Goal: Information Seeking & Learning: Learn about a topic

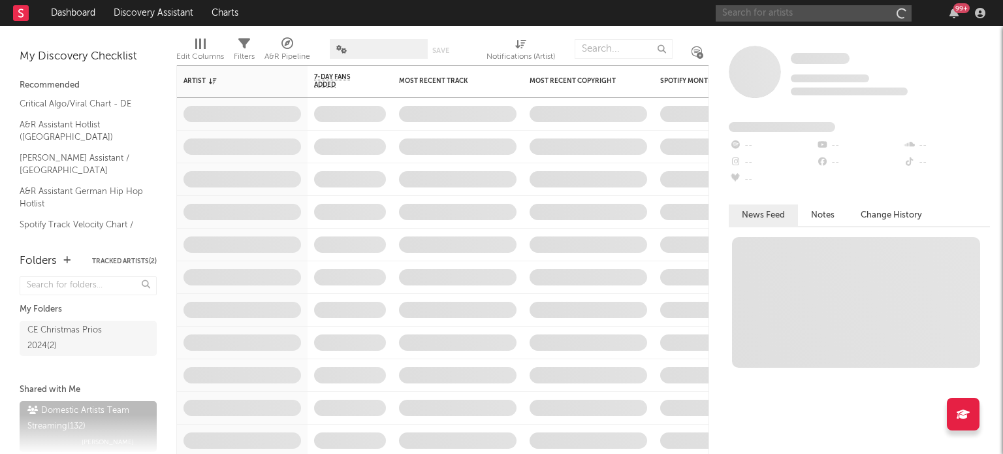
click at [755, 13] on input "text" at bounding box center [813, 13] width 196 height 16
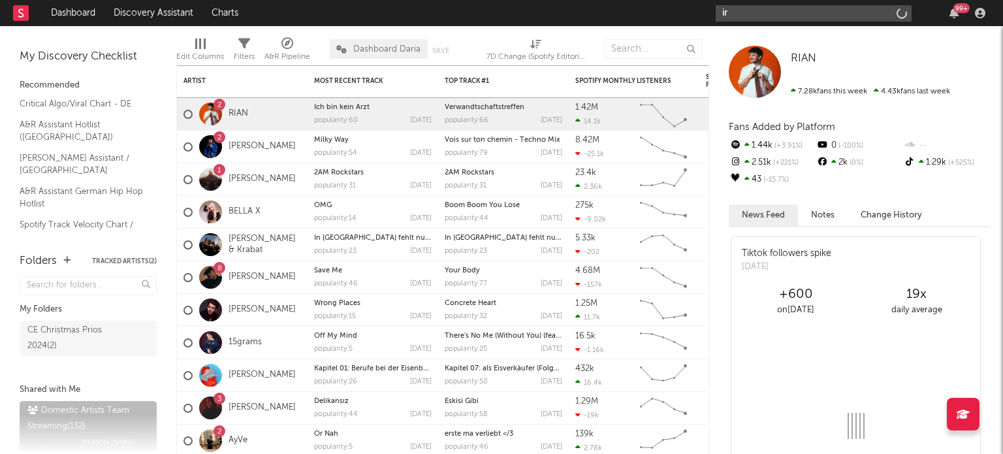
type input "i"
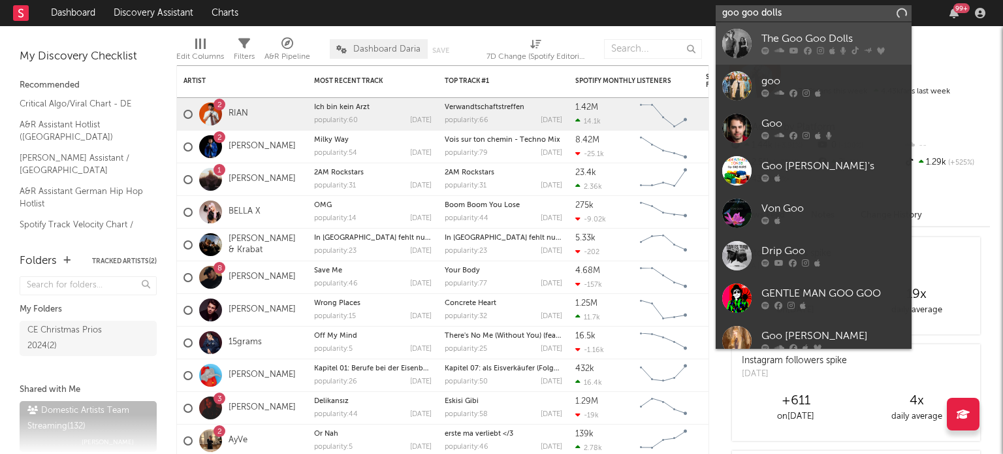
type input "goo goo dolls"
click at [777, 41] on div "The Goo Goo Dolls" at bounding box center [833, 39] width 144 height 16
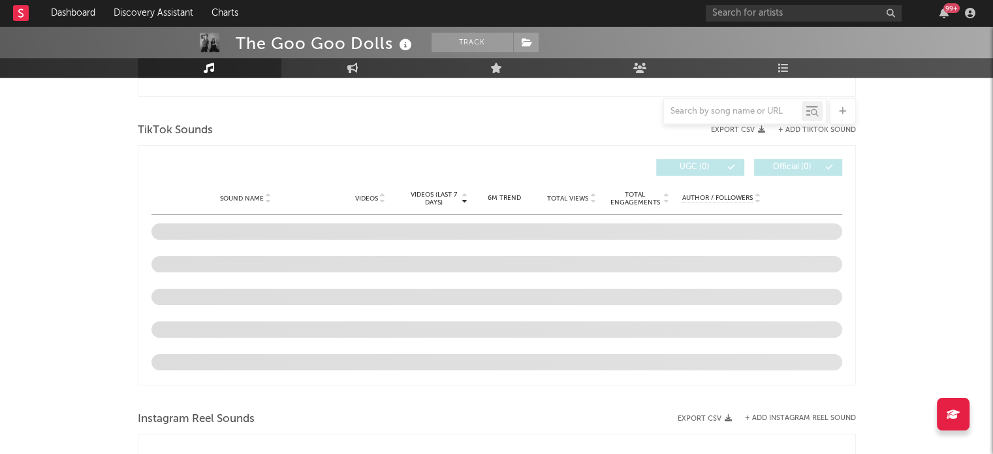
scroll to position [825, 0]
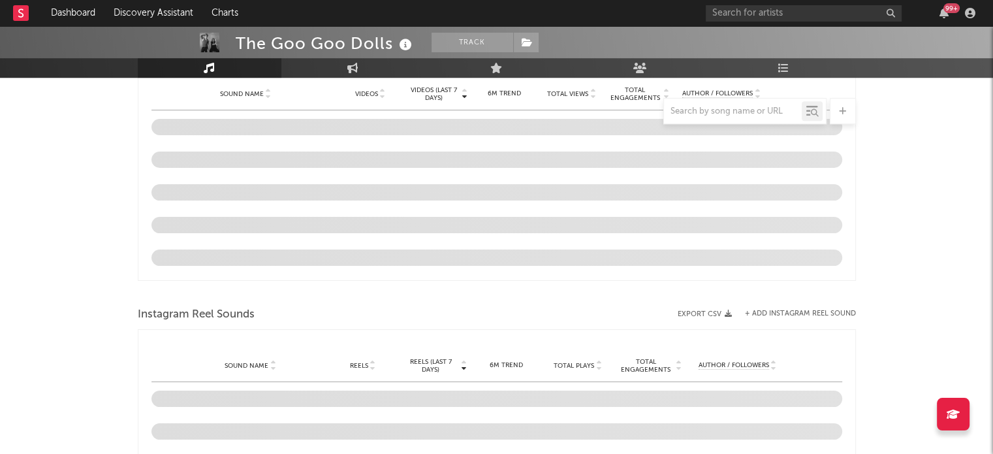
select select "6m"
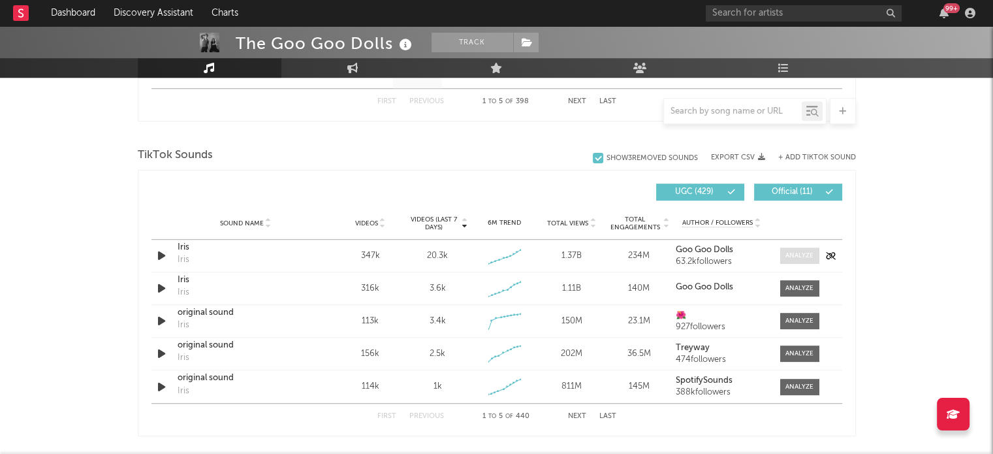
click at [813, 255] on div at bounding box center [799, 256] width 28 height 10
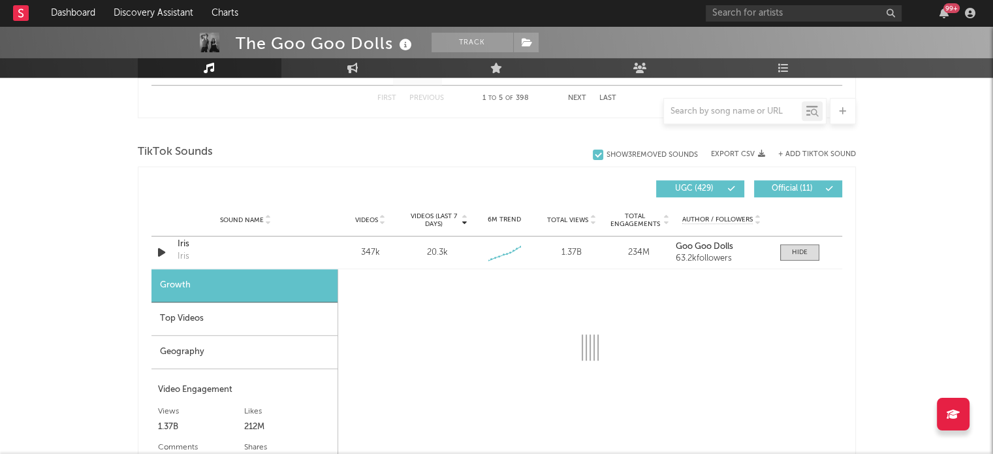
scroll to position [822, 0]
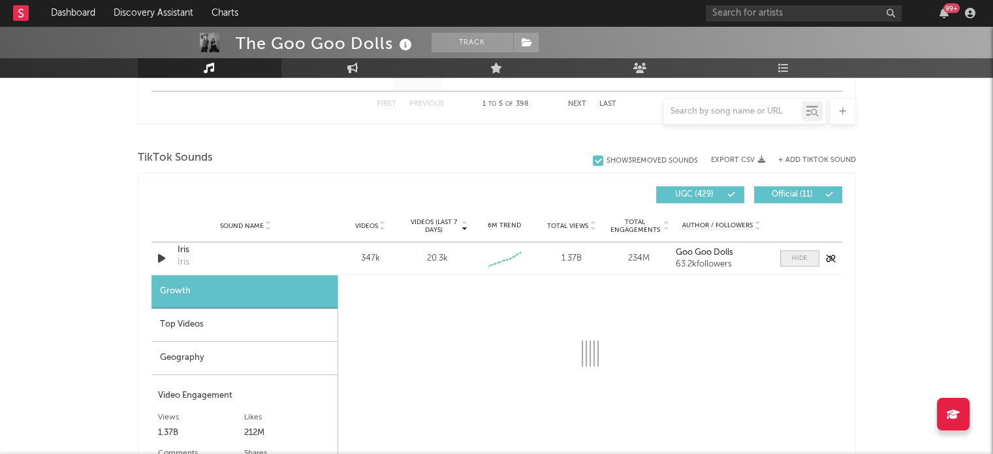
click at [802, 256] on div at bounding box center [800, 258] width 16 height 10
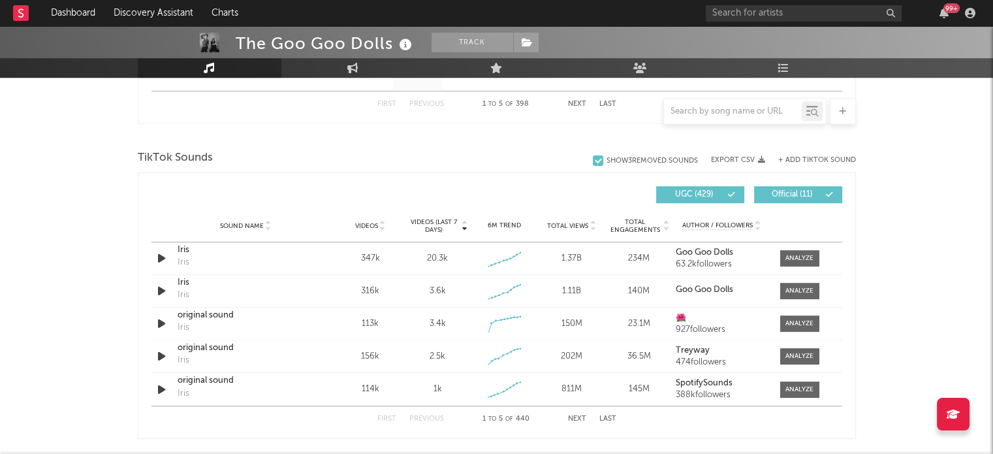
click at [572, 416] on button "Next" at bounding box center [577, 418] width 18 height 7
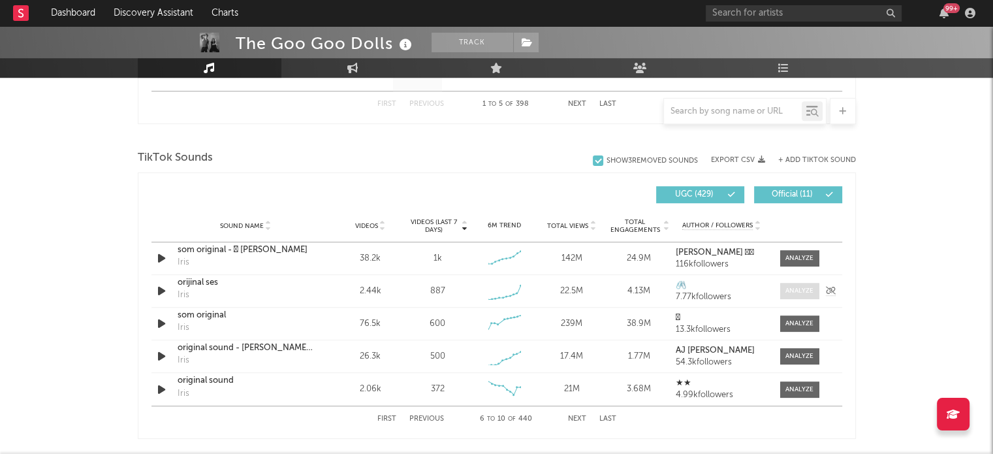
click at [789, 287] on div at bounding box center [799, 291] width 28 height 10
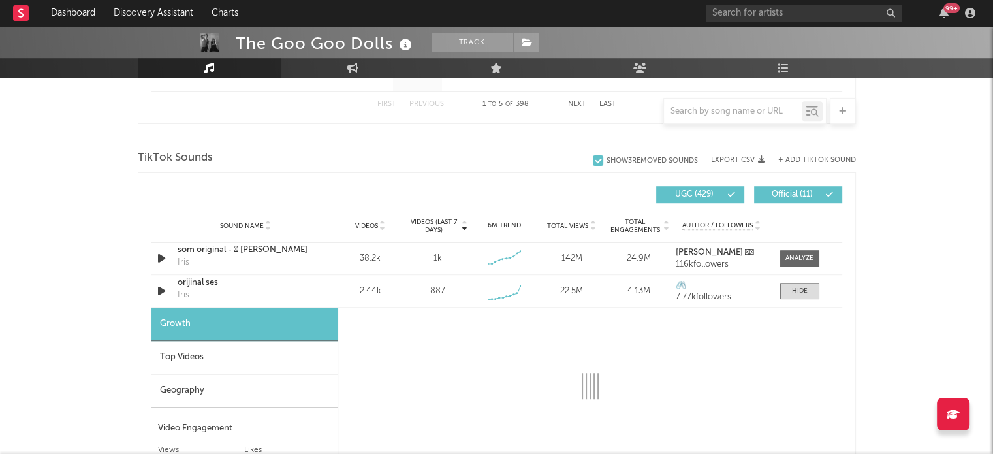
select select "1w"
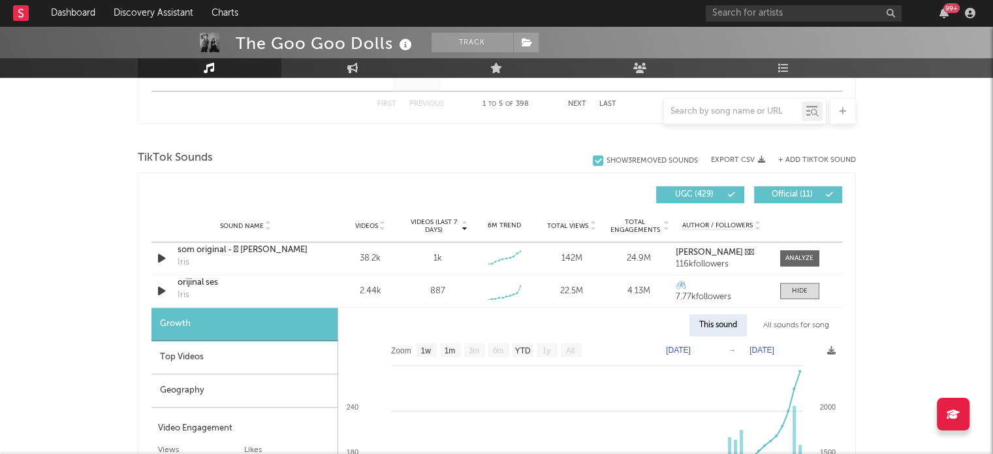
click at [228, 358] on div "Top Videos" at bounding box center [244, 357] width 186 height 33
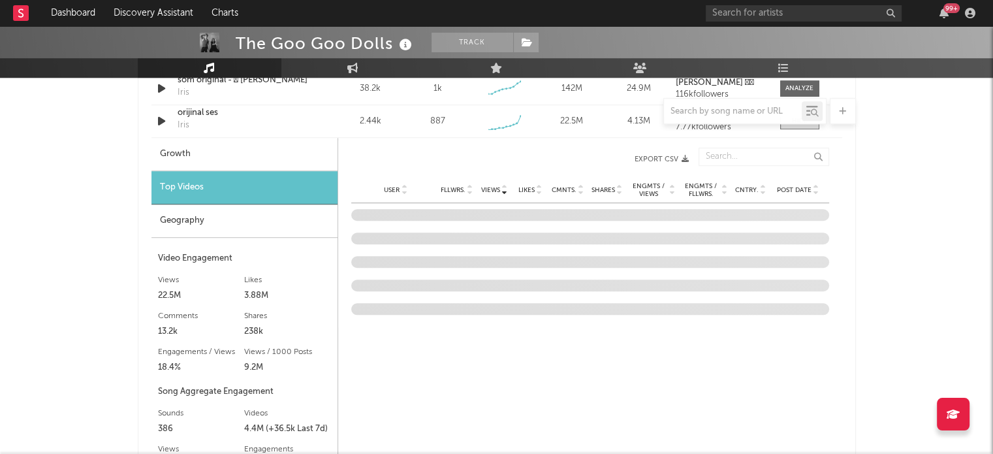
scroll to position [997, 0]
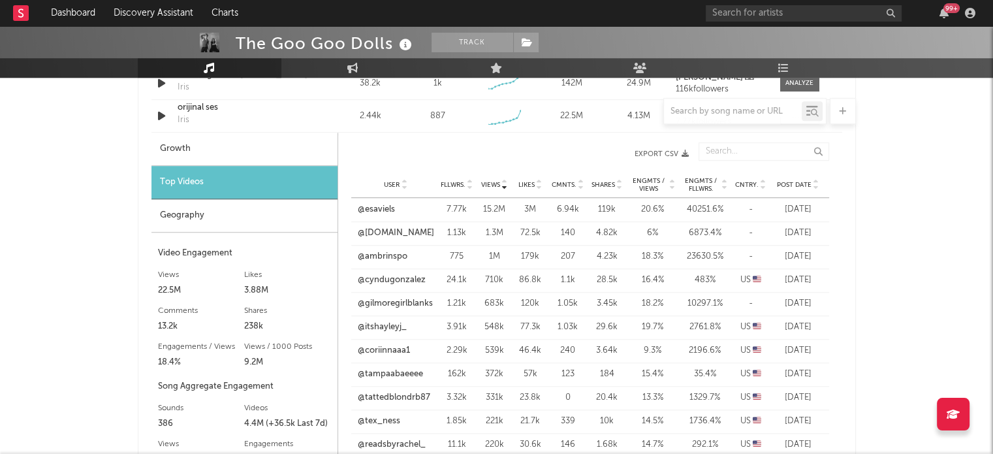
click at [815, 187] on icon at bounding box center [816, 187] width 7 height 5
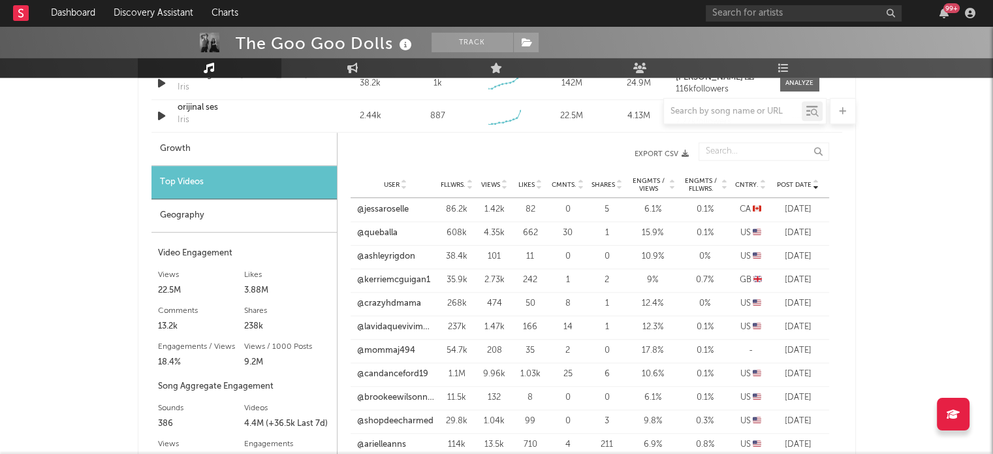
click at [503, 185] on icon at bounding box center [504, 187] width 7 height 5
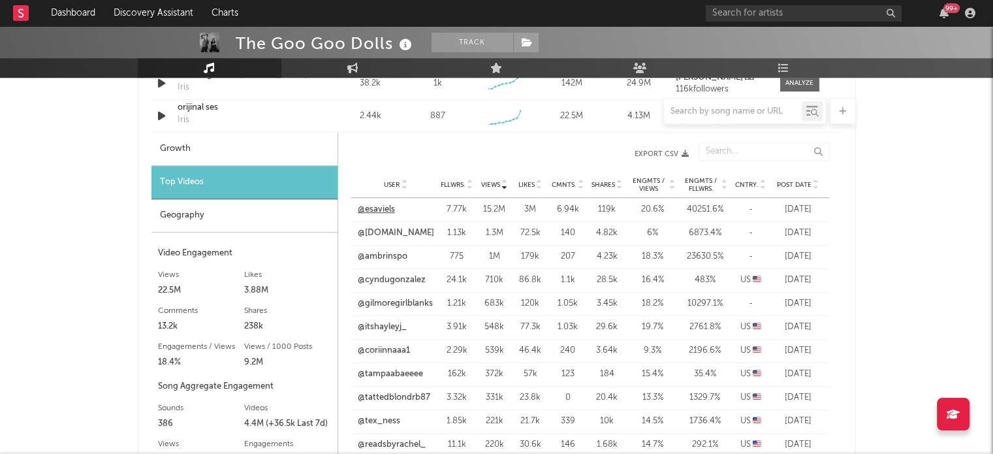
click at [374, 213] on link "@esaviels" at bounding box center [376, 209] width 37 height 13
click at [415, 232] on link "@[DOMAIN_NAME]" at bounding box center [396, 232] width 76 height 13
click at [401, 255] on link "@ambrinspo" at bounding box center [383, 256] width 50 height 13
click at [410, 277] on link "@cyndugonzalez" at bounding box center [392, 279] width 68 height 13
click at [412, 284] on link "@cyndugonzalez" at bounding box center [392, 279] width 68 height 13
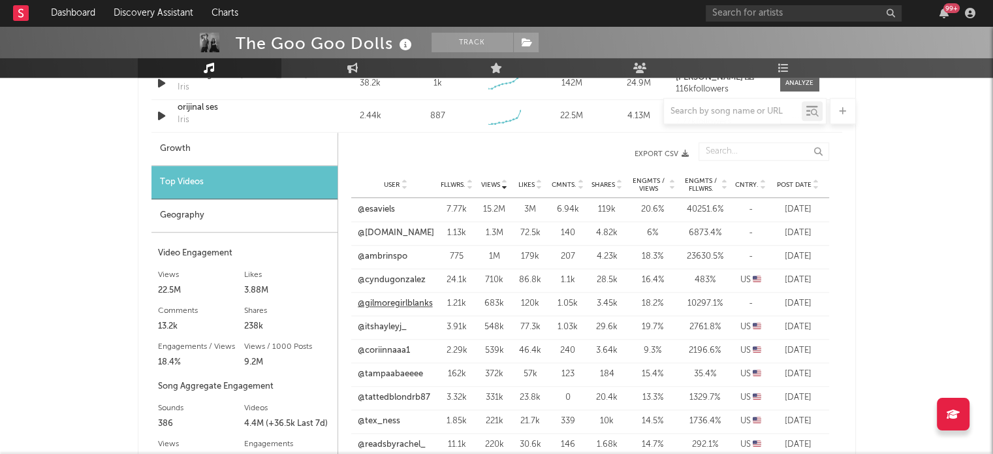
click at [407, 302] on link "@gilmoregirlblanks" at bounding box center [395, 303] width 75 height 13
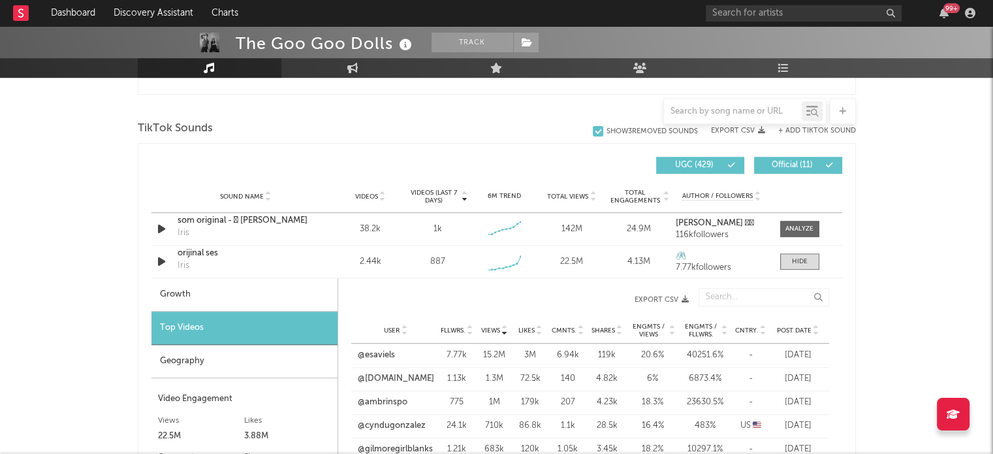
scroll to position [812, 0]
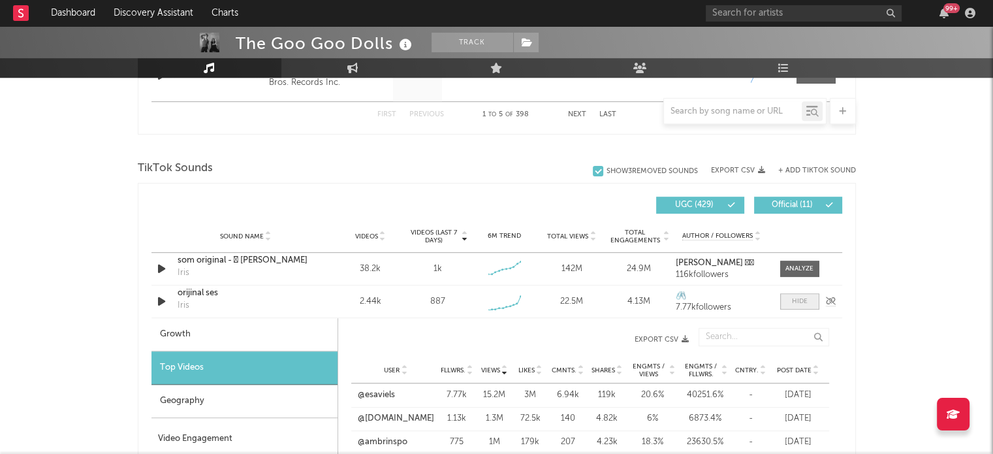
click at [792, 296] on div at bounding box center [800, 301] width 16 height 10
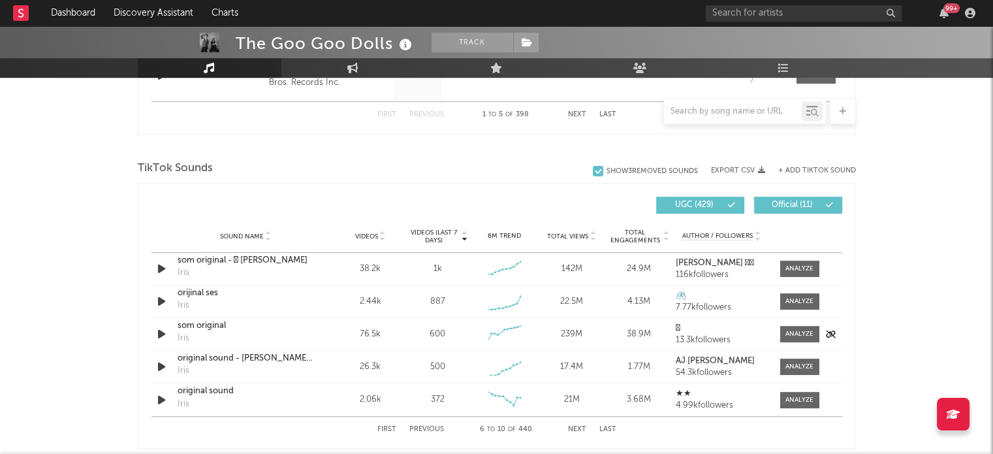
scroll to position [877, 0]
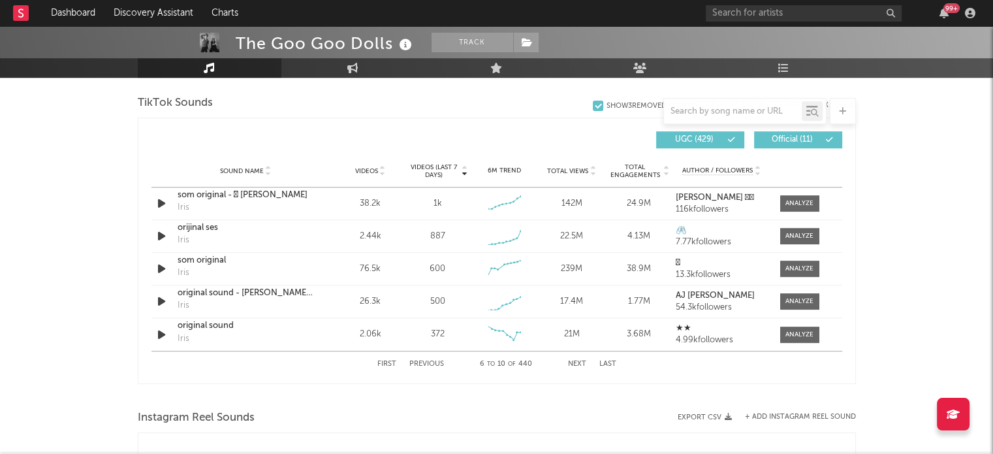
click at [423, 360] on button "Previous" at bounding box center [426, 363] width 35 height 7
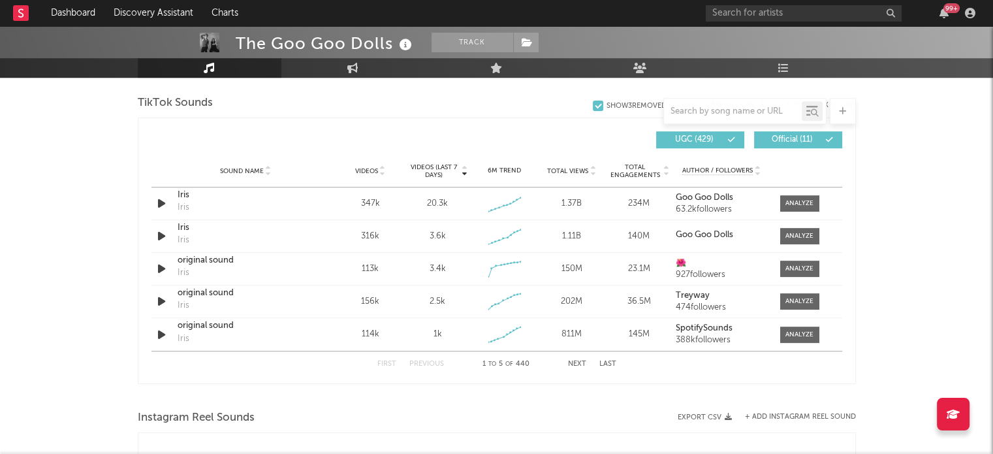
scroll to position [836, 0]
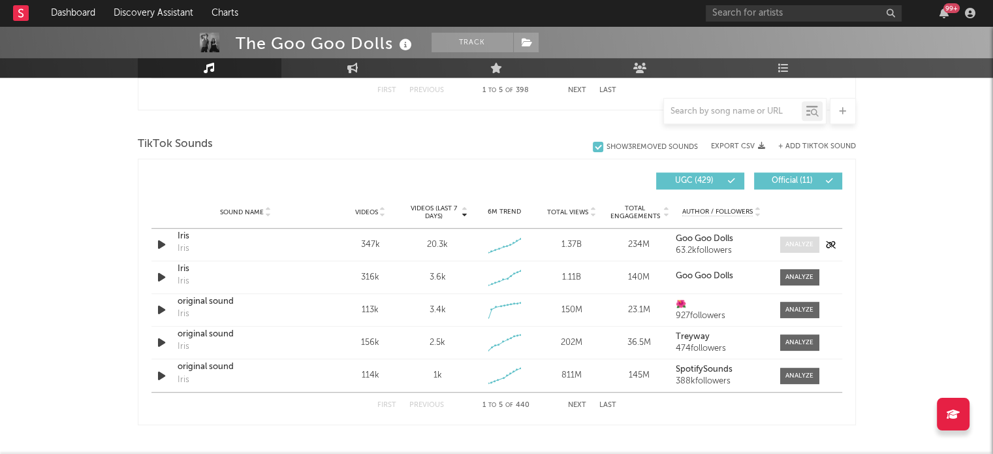
click at [800, 241] on div at bounding box center [799, 245] width 28 height 10
select select "6m"
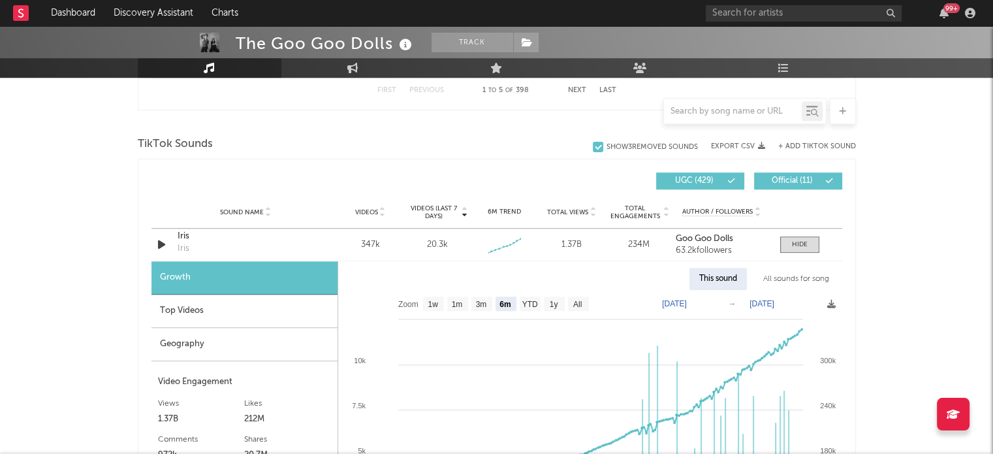
click at [211, 307] on div "Top Videos" at bounding box center [244, 310] width 186 height 33
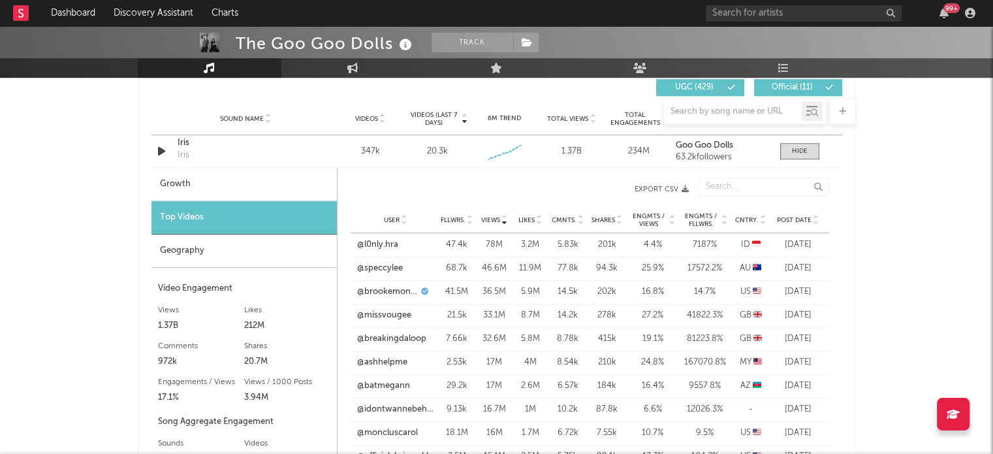
scroll to position [927, 0]
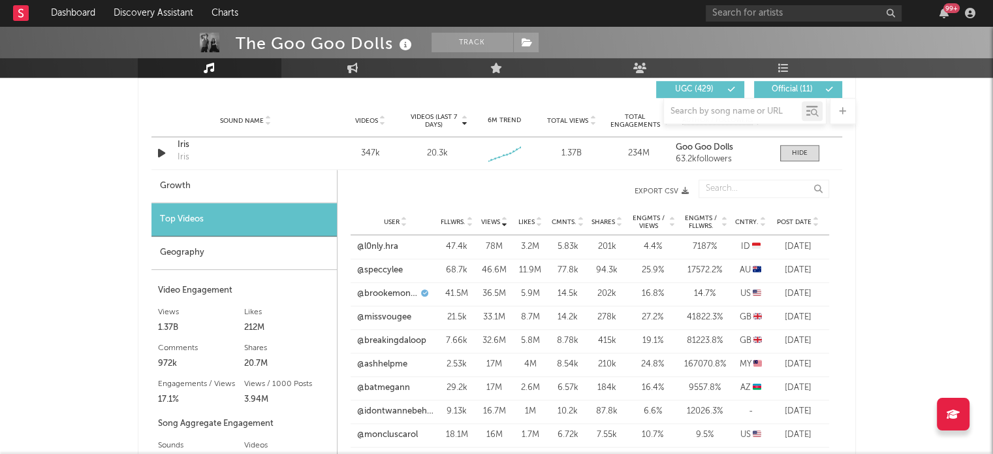
click at [813, 222] on icon at bounding box center [816, 224] width 7 height 5
click at [400, 247] on link "@modesty_isher" at bounding box center [390, 246] width 66 height 13
click at [383, 269] on link "@adiebee19" at bounding box center [380, 270] width 47 height 13
click at [403, 297] on link "@imsamonpink" at bounding box center [387, 293] width 61 height 13
click at [387, 362] on link "@litbygrace1" at bounding box center [382, 364] width 50 height 13
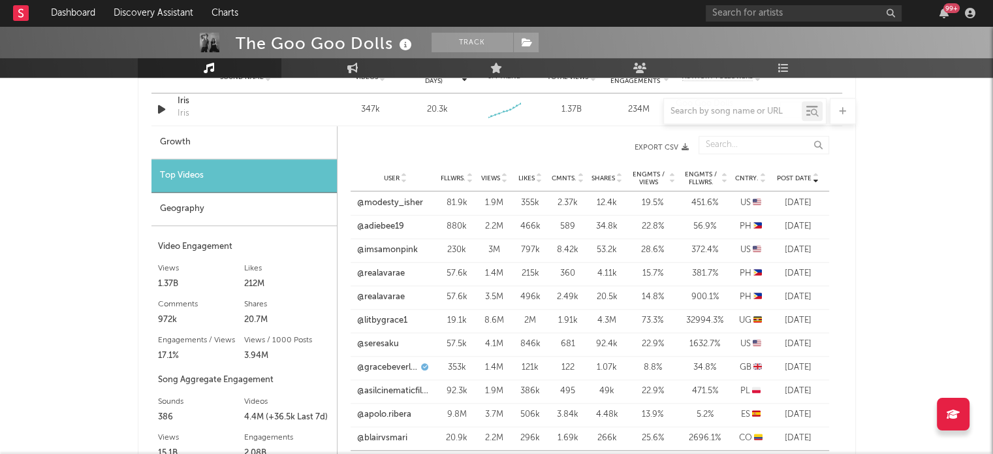
scroll to position [974, 0]
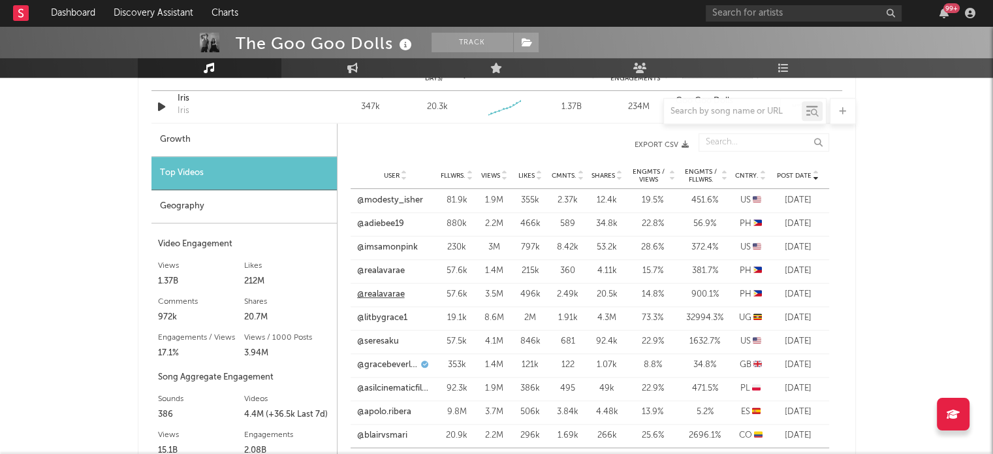
click at [385, 296] on link "@realavarae" at bounding box center [381, 294] width 48 height 13
click at [381, 371] on div "User @gracebeverley Fllwrs. 353k Views 1.4M Likes 121k Cmnts. 122 Shares 1.07k …" at bounding box center [589, 364] width 478 height 23
click at [381, 367] on link "@gracebeverley" at bounding box center [387, 364] width 61 height 13
click at [379, 348] on div "User @seresaku Fllwrs. 57.5k Views 4.1M Likes 846k Cmnts. 681 Shares 92.4k Engm…" at bounding box center [589, 341] width 478 height 23
click at [379, 335] on link "@seresaku" at bounding box center [378, 341] width 42 height 13
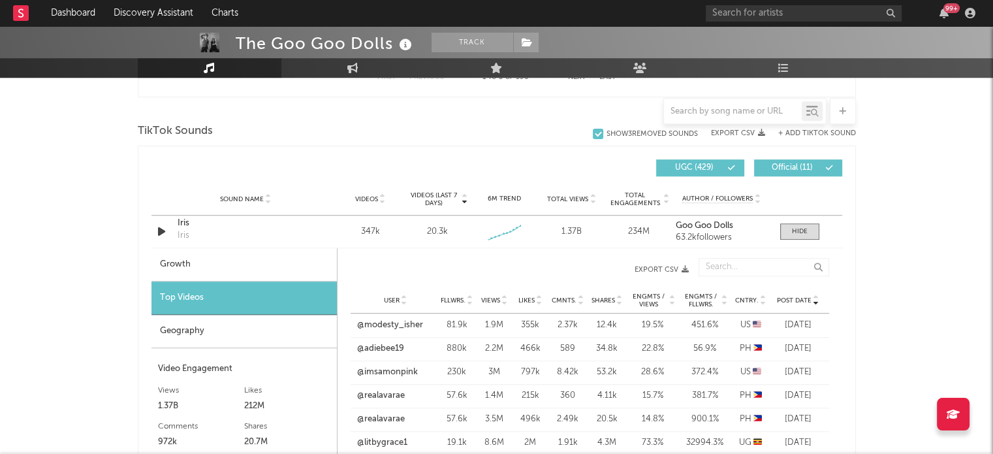
scroll to position [848, 0]
click at [799, 236] on span at bounding box center [799, 232] width 39 height 16
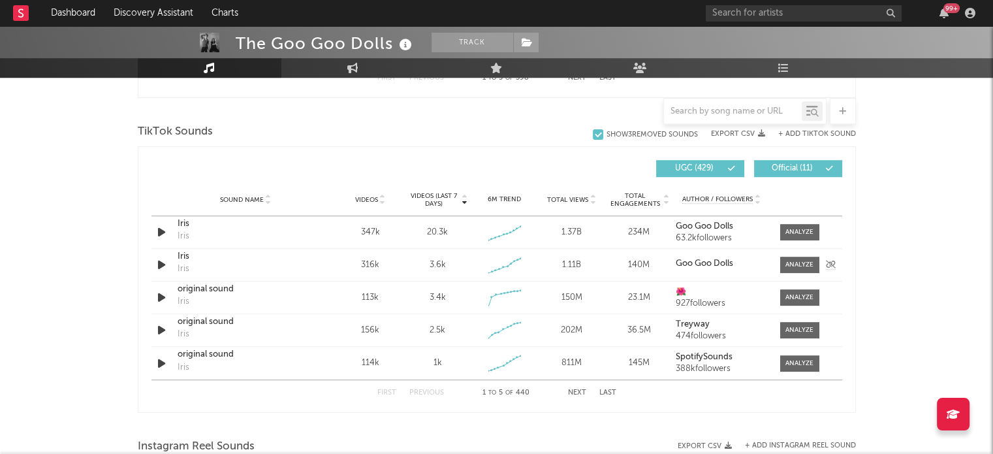
click at [791, 276] on div "Sound Name [PERSON_NAME] [PERSON_NAME] Videos 316k Videos (last 7 days) 3.6k We…" at bounding box center [496, 265] width 691 height 32
click at [791, 275] on div "Sound Name [PERSON_NAME] [PERSON_NAME] Videos 316k Videos (last 7 days) 3.6k We…" at bounding box center [496, 265] width 691 height 32
click at [788, 272] on div "Sound Name [PERSON_NAME] [PERSON_NAME] Videos 316k Videos (last 7 days) 3.6k We…" at bounding box center [496, 265] width 691 height 32
click at [787, 267] on div at bounding box center [799, 265] width 28 height 10
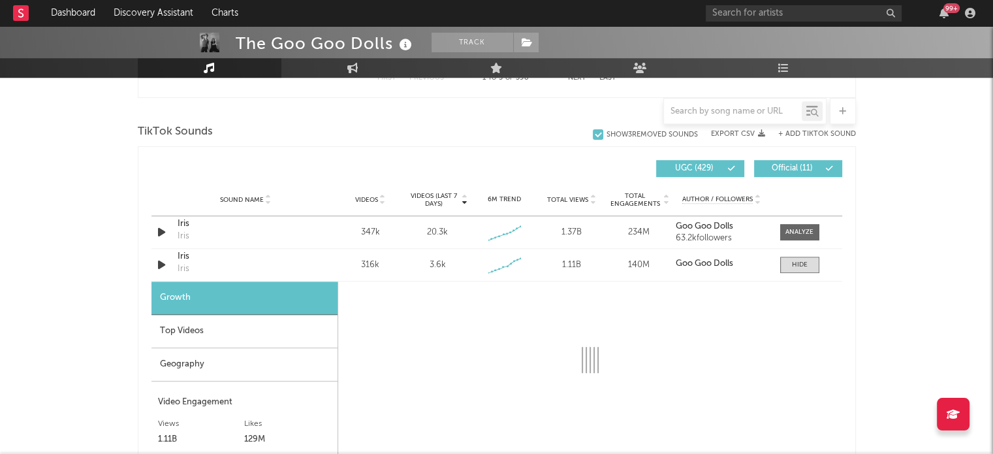
scroll to position [948, 0]
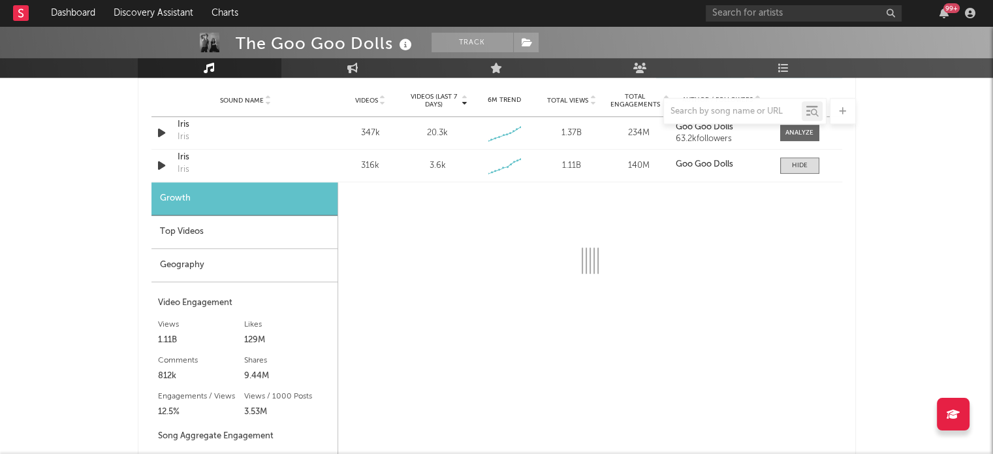
click at [225, 257] on div "Geography" at bounding box center [244, 265] width 186 height 33
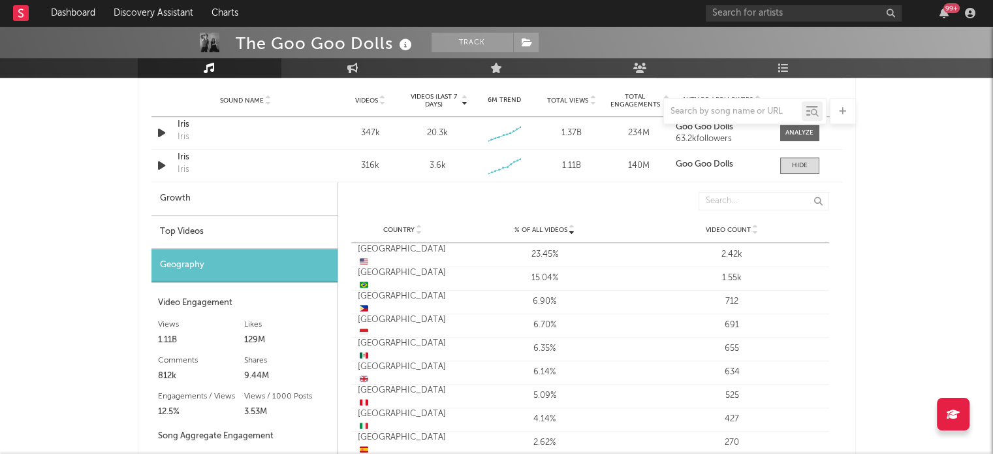
click at [298, 226] on div "Top Videos" at bounding box center [244, 231] width 186 height 33
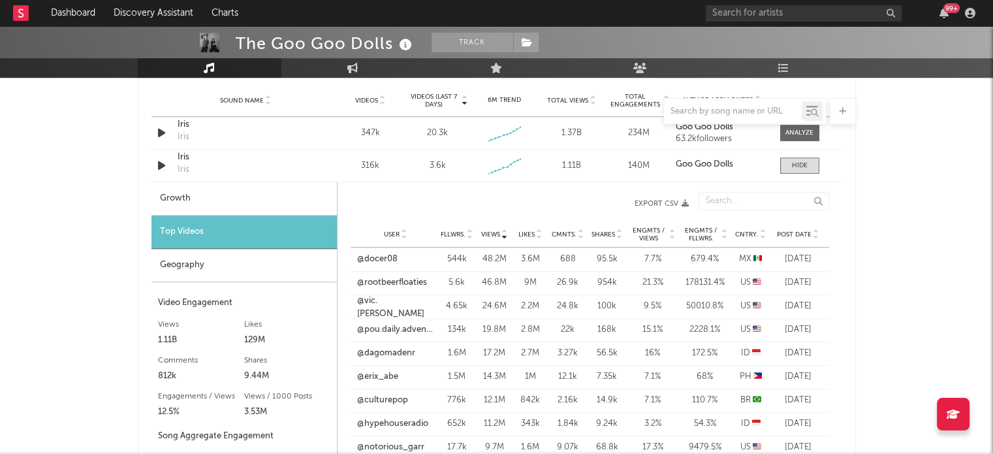
click at [813, 238] on div "User Fllwrs. Views Likes Cmnts. Shares Engmts / Views Engmts / Fllwrs. Cntry. P…" at bounding box center [589, 234] width 478 height 26
click at [815, 236] on icon at bounding box center [816, 236] width 7 height 5
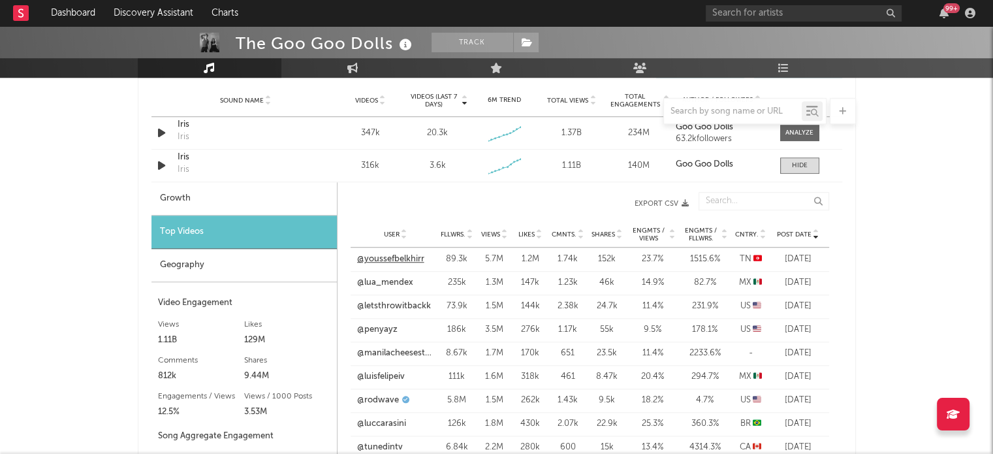
click at [396, 255] on link "@youssefbelkhirr" at bounding box center [390, 259] width 67 height 13
click at [396, 280] on link "@lua_mendex" at bounding box center [385, 282] width 56 height 13
click at [402, 300] on link "@letsthrowitbackk" at bounding box center [394, 306] width 74 height 13
click at [389, 329] on link "@penyayz" at bounding box center [377, 329] width 40 height 13
click at [386, 358] on link "@manilacheesesteak_" at bounding box center [395, 353] width 77 height 13
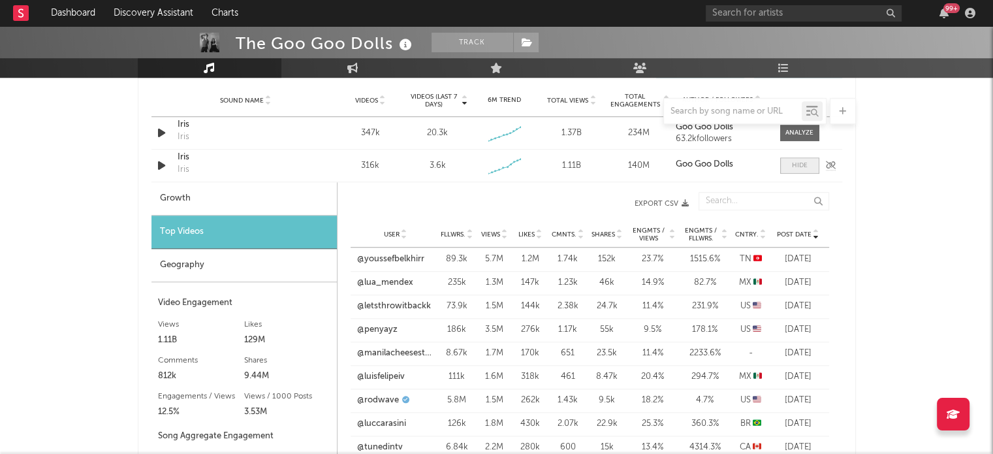
click at [792, 170] on span at bounding box center [799, 165] width 39 height 16
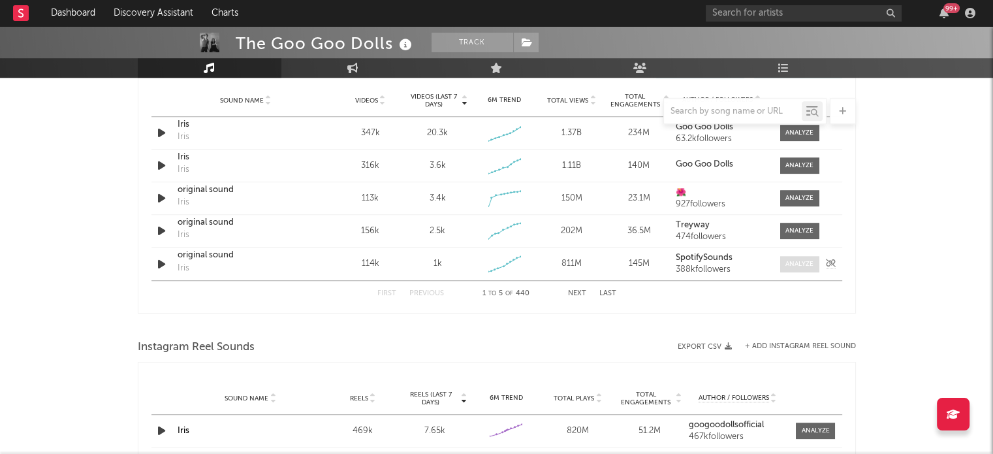
click at [794, 266] on div at bounding box center [799, 264] width 28 height 10
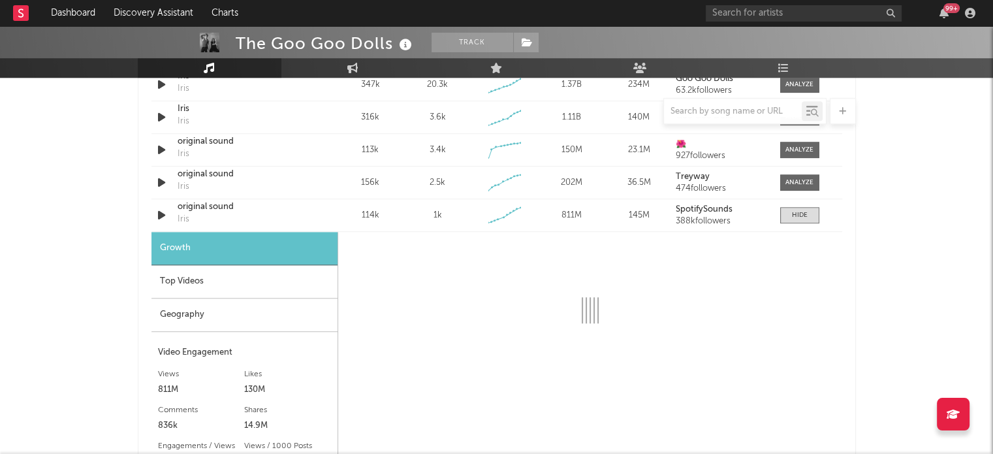
scroll to position [995, 0]
select select "6m"
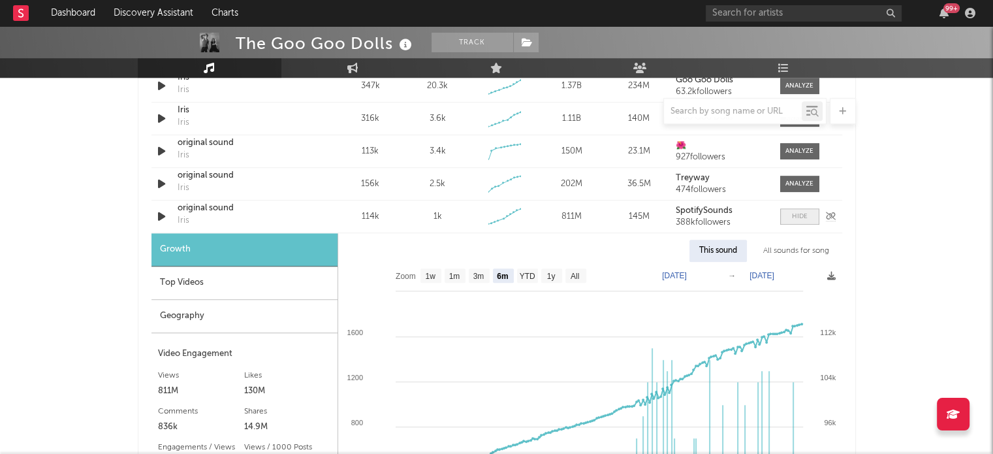
click at [793, 215] on div at bounding box center [800, 216] width 16 height 10
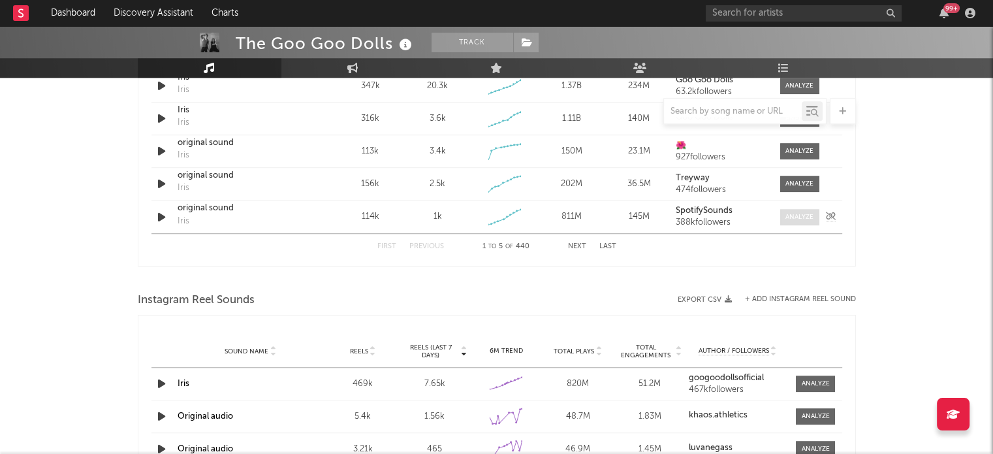
click at [793, 215] on div at bounding box center [799, 217] width 28 height 10
select select "6m"
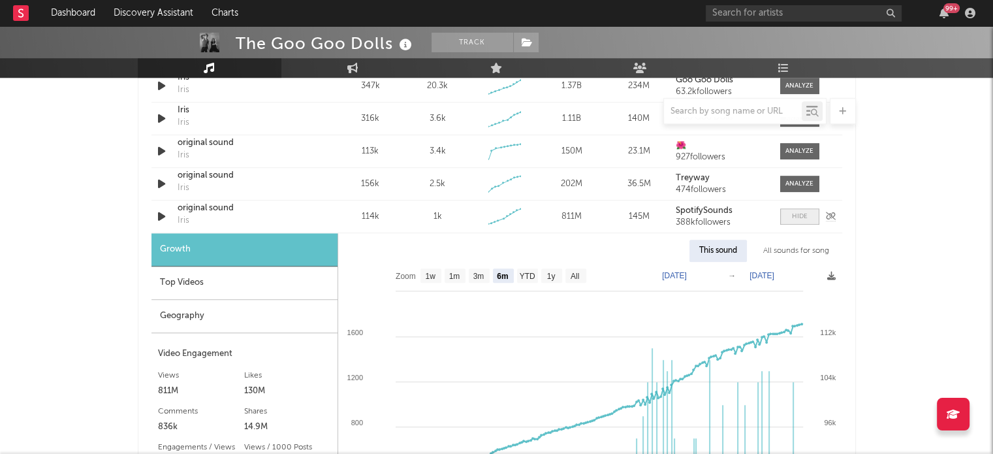
click at [793, 215] on div at bounding box center [800, 216] width 16 height 10
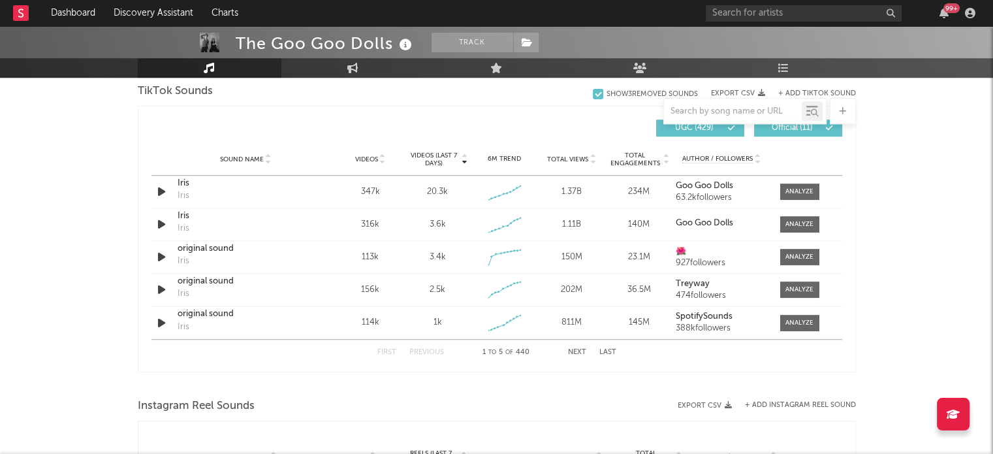
scroll to position [888, 0]
click at [577, 353] on button "Next" at bounding box center [577, 353] width 18 height 7
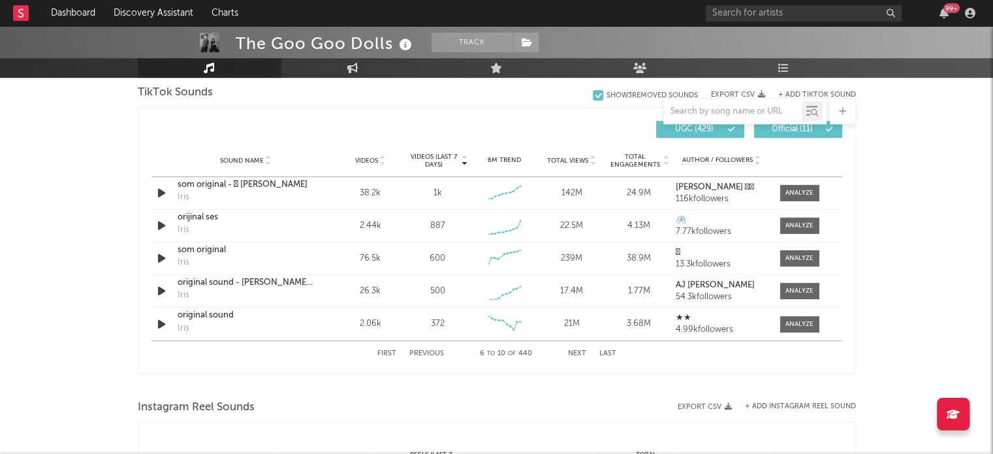
click at [577, 353] on button "Next" at bounding box center [577, 353] width 18 height 7
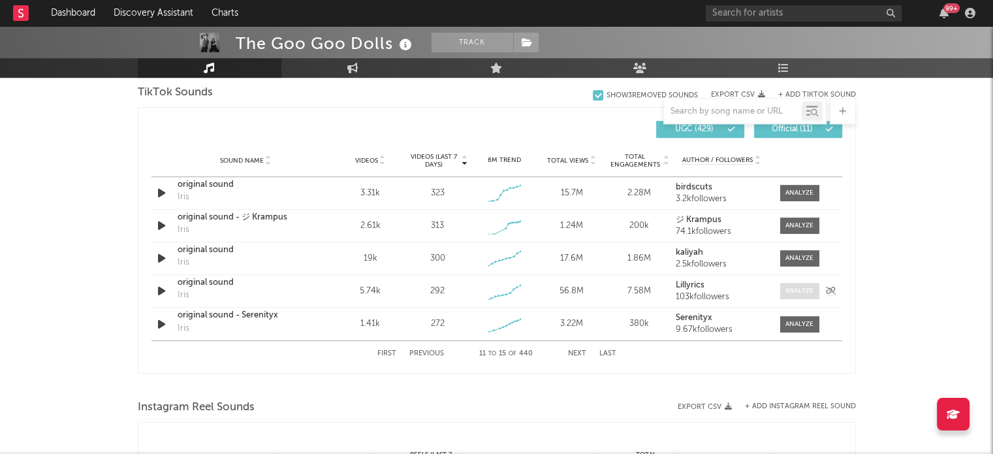
click at [791, 289] on div at bounding box center [799, 291] width 28 height 10
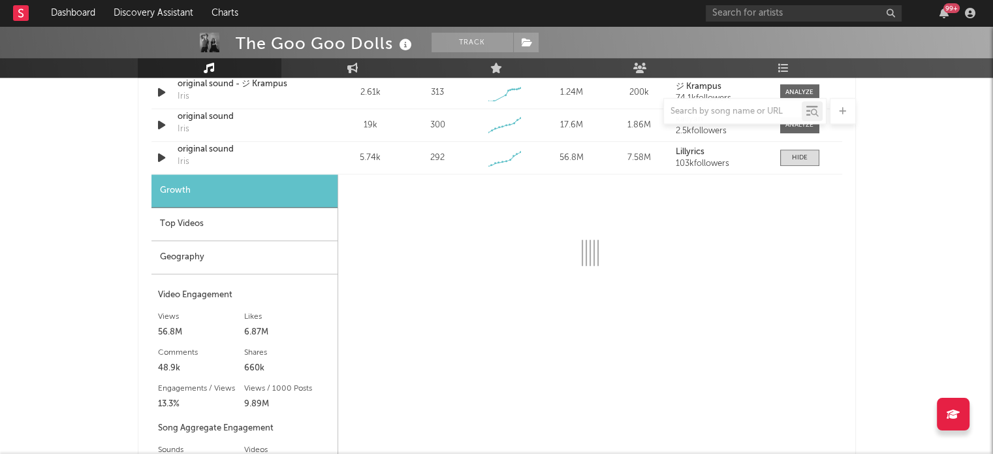
scroll to position [1042, 0]
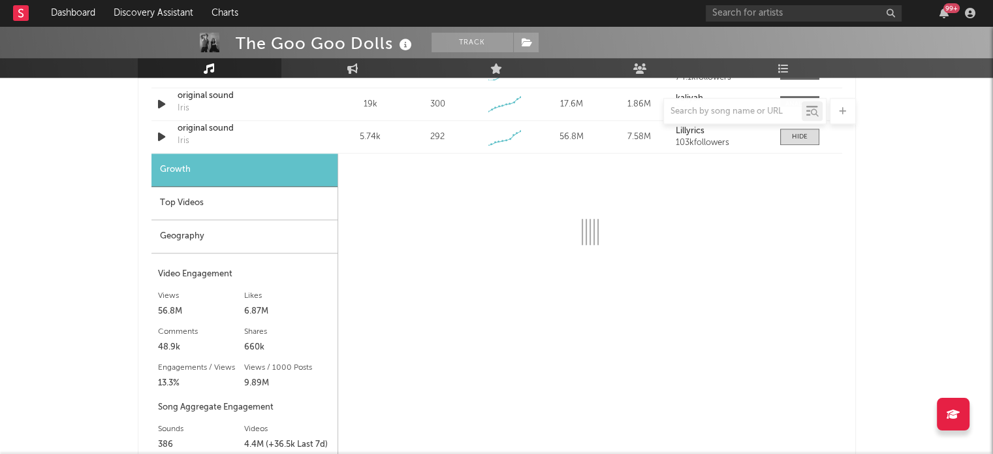
select select "6m"
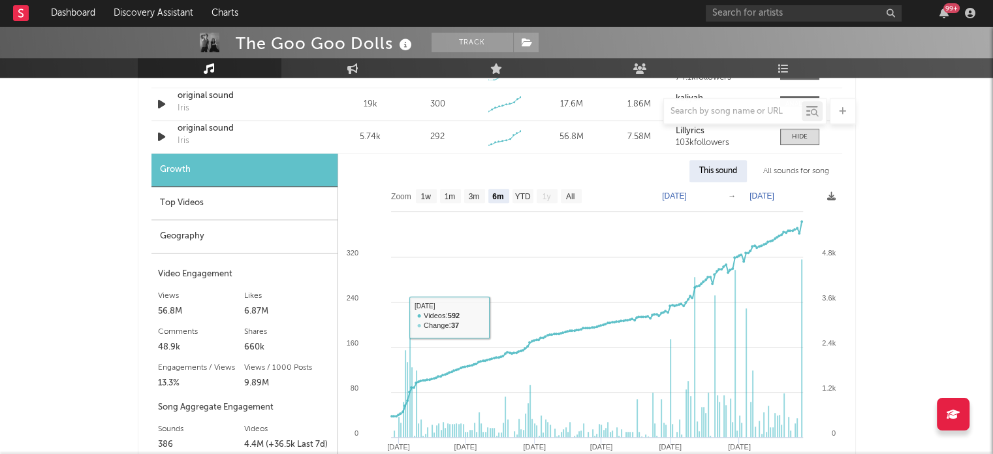
click at [277, 211] on div "Top Videos" at bounding box center [244, 203] width 186 height 33
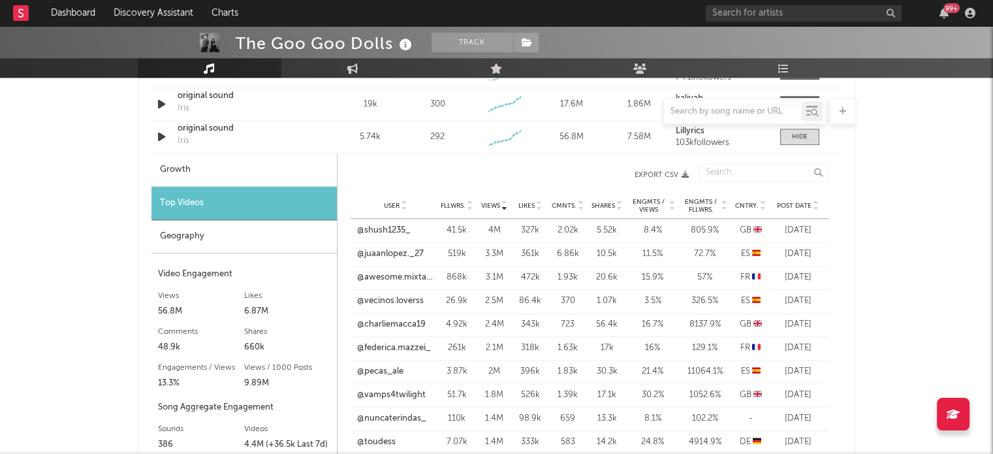
click at [816, 208] on icon at bounding box center [816, 208] width 7 height 5
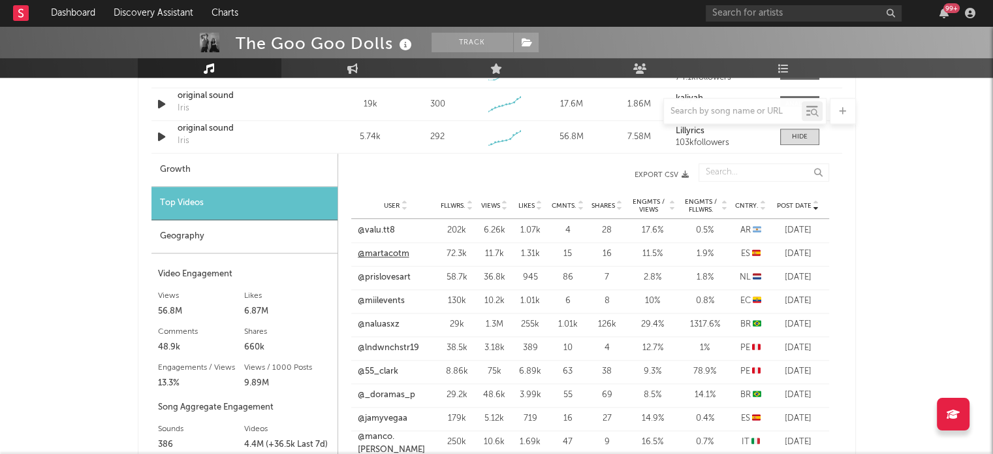
click at [391, 255] on link "@martacotm" at bounding box center [384, 253] width 52 height 13
click at [395, 274] on link "@prislovesart" at bounding box center [384, 277] width 53 height 13
click at [377, 229] on link "@valu.tt8" at bounding box center [376, 230] width 37 height 13
click at [381, 323] on link "@naluasxz" at bounding box center [379, 324] width 42 height 13
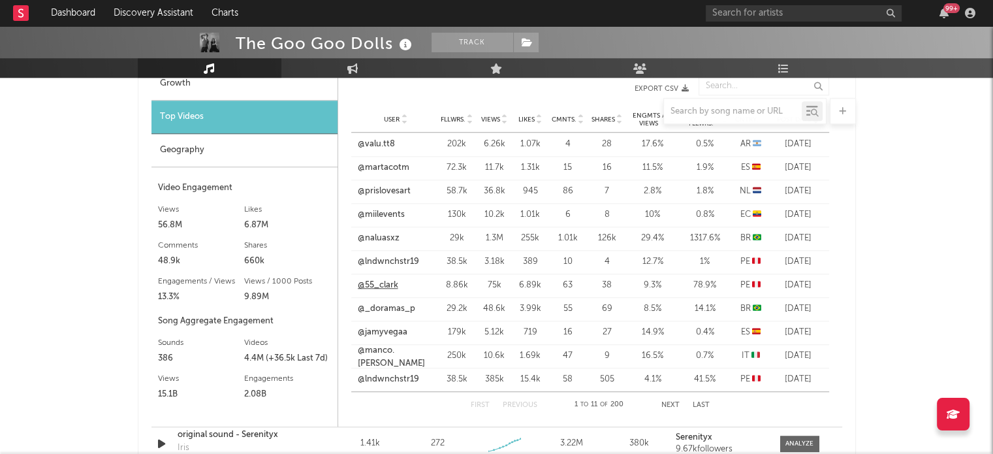
scroll to position [1127, 0]
click at [382, 281] on link "@55_clark" at bounding box center [378, 286] width 40 height 13
